Goal: Find specific page/section: Find specific page/section

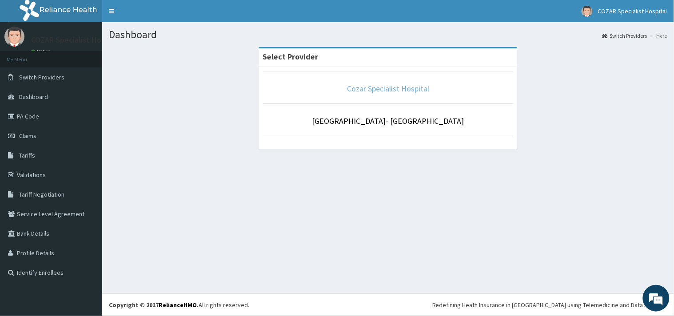
click at [401, 90] on link "Cozar Specialist Hospital" at bounding box center [388, 88] width 82 height 10
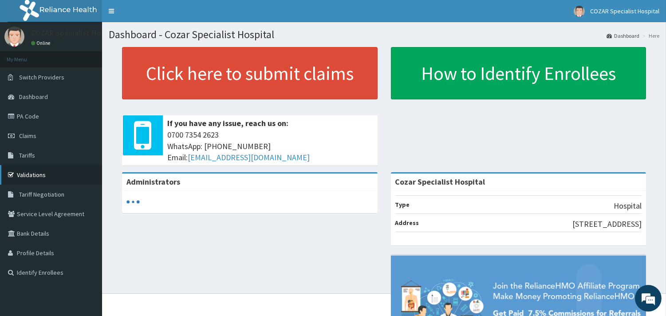
click at [29, 172] on link "Validations" at bounding box center [51, 175] width 102 height 20
